Goal: Find specific page/section

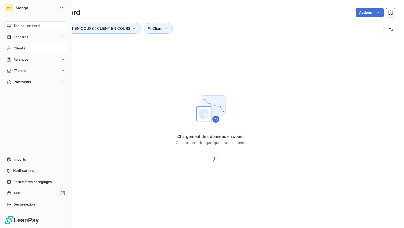
click at [34, 47] on div "Clients" at bounding box center [35, 48] width 63 height 9
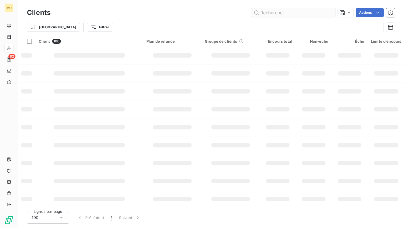
click at [288, 10] on input "text" at bounding box center [293, 12] width 84 height 9
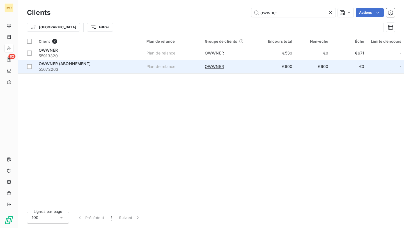
type input "owwner"
click at [110, 65] on div "OWWNER (ABONNEMENT)" at bounding box center [89, 64] width 101 height 6
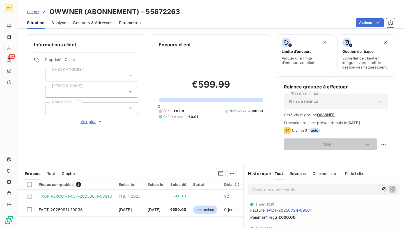
click at [96, 24] on span "Contacts & Adresses" at bounding box center [92, 23] width 39 height 6
